Goal: Transaction & Acquisition: Purchase product/service

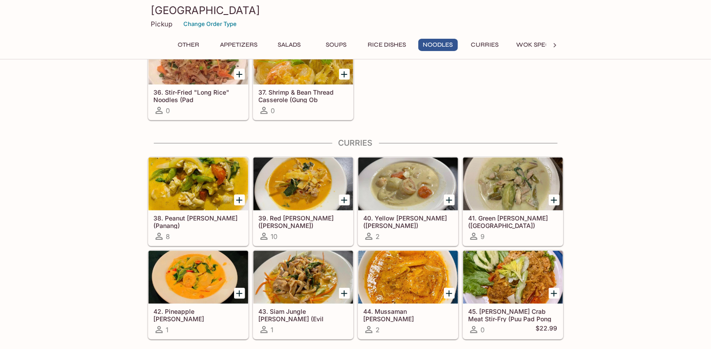
scroll to position [1410, 0]
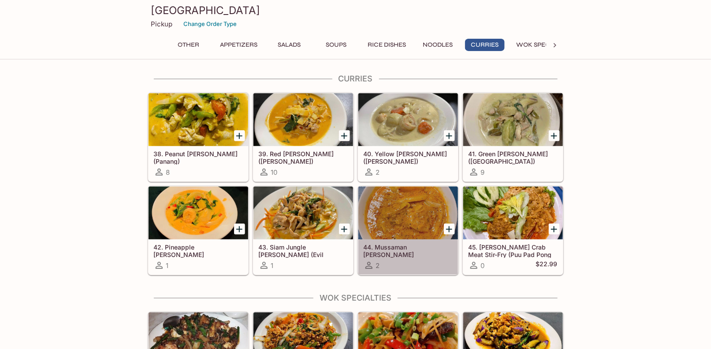
click at [416, 221] on div at bounding box center [408, 213] width 100 height 53
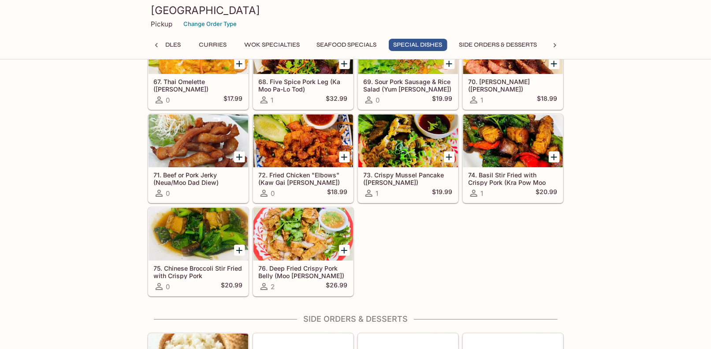
scroll to position [2309, 0]
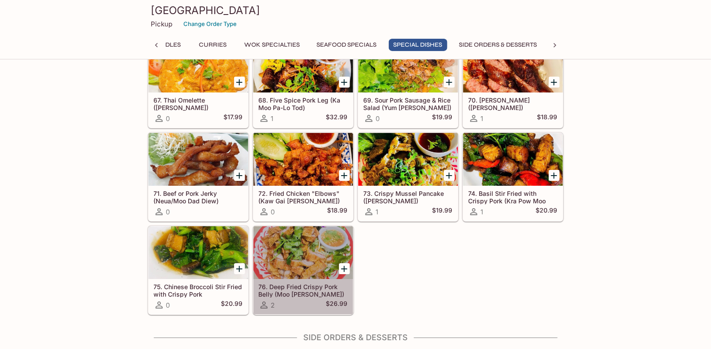
click at [294, 240] on div at bounding box center [303, 253] width 100 height 53
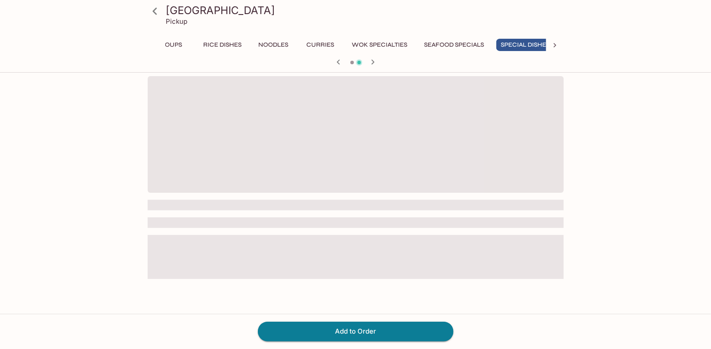
scroll to position [0, 176]
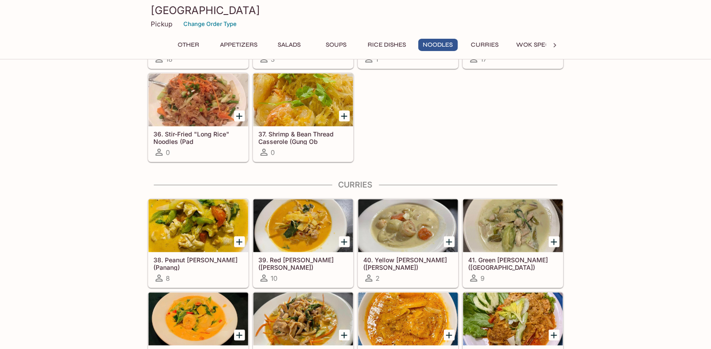
scroll to position [1366, 0]
